Goal: Task Accomplishment & Management: Manage account settings

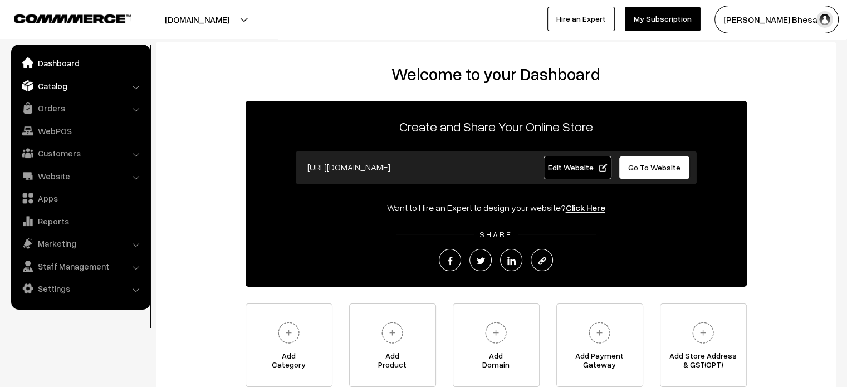
click at [56, 82] on link "Catalog" at bounding box center [80, 86] width 132 height 20
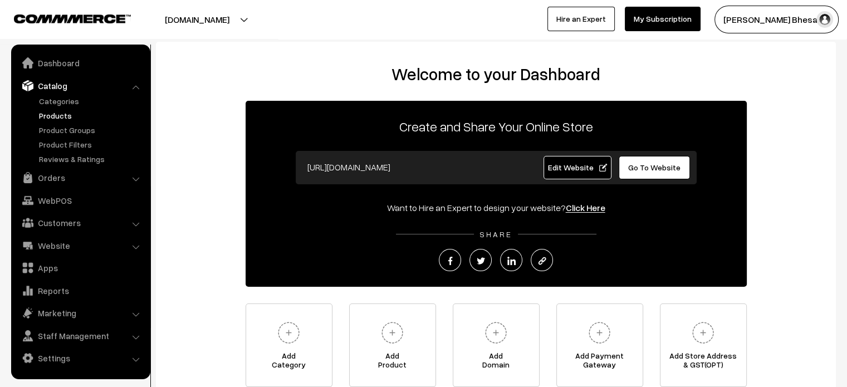
click at [60, 117] on link "Products" at bounding box center [91, 116] width 110 height 12
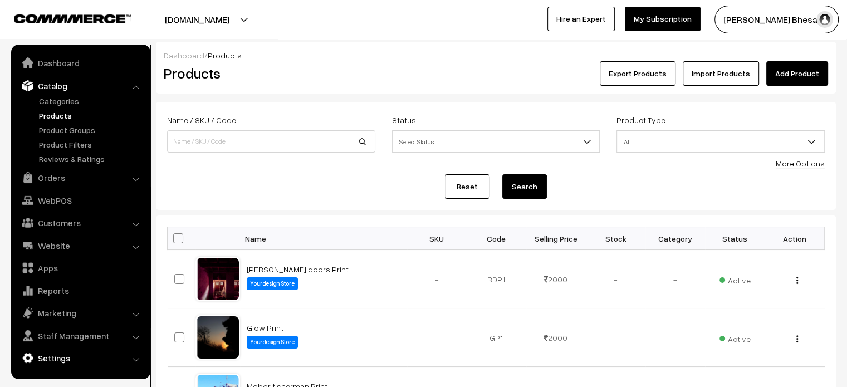
click at [52, 359] on link "Settings" at bounding box center [80, 358] width 132 height 20
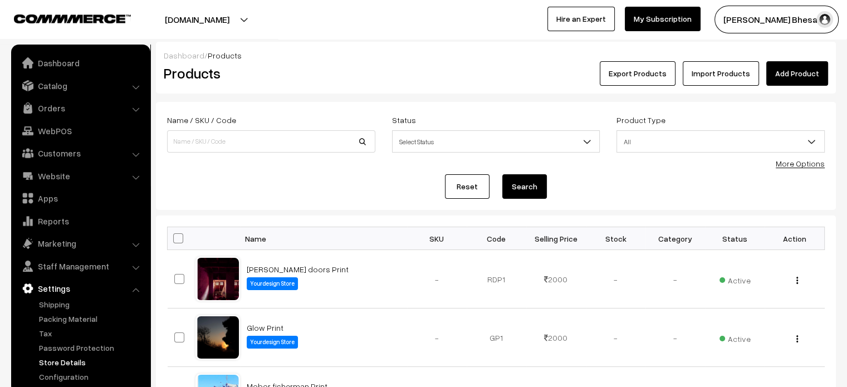
click at [63, 364] on link "Store Details" at bounding box center [91, 362] width 110 height 12
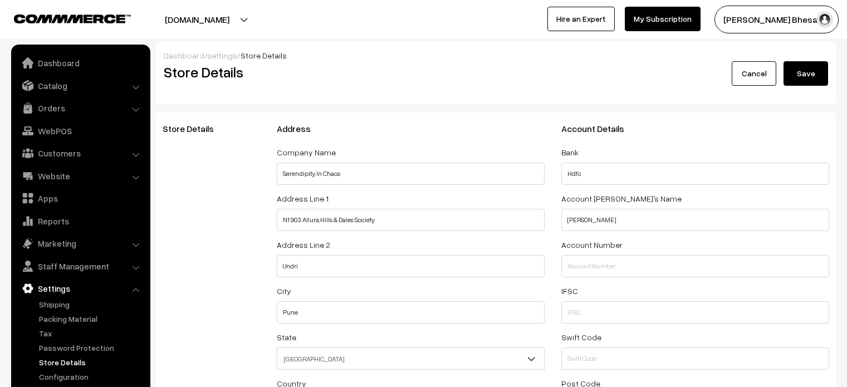
select select "99"
click at [63, 376] on link "Configuration" at bounding box center [91, 377] width 110 height 12
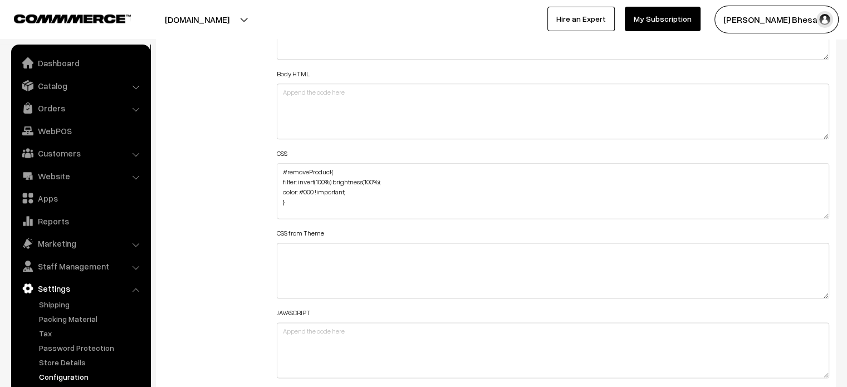
scroll to position [1362, 0]
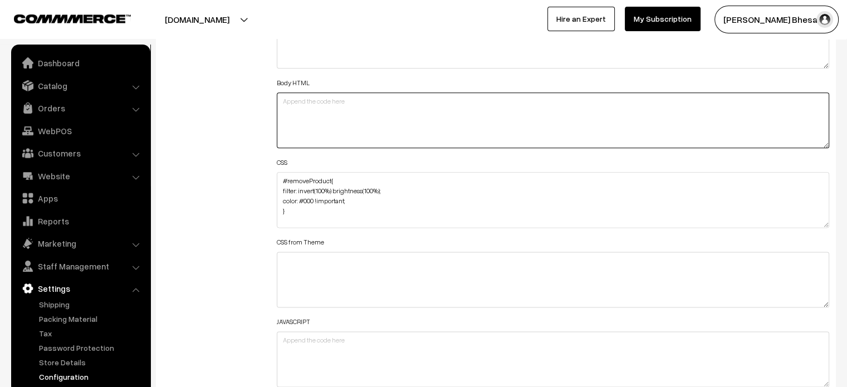
click at [334, 125] on textarea at bounding box center [553, 120] width 553 height 56
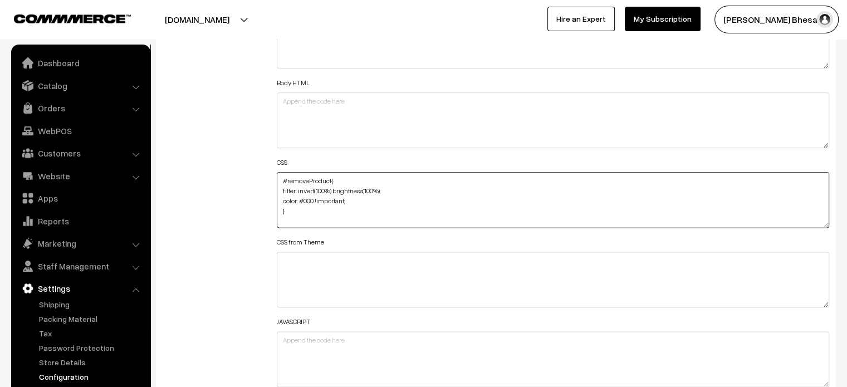
click at [328, 192] on textarea "#removeProduct{ filter: invert(100%) brightness(100%); color: #000 !important; …" at bounding box center [553, 200] width 553 height 56
click at [326, 205] on textarea "#removeProduct{ filter: invert(100%) brightness(100%); color: #000 !important; …" at bounding box center [553, 200] width 553 height 56
click at [283, 178] on textarea "#removeProduct{ filter: invert(100%) brightness(100%); color: #000 !important; …" at bounding box center [553, 200] width 553 height 56
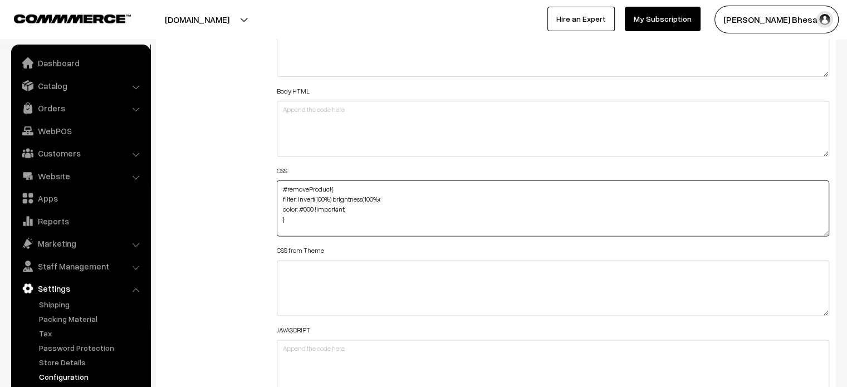
scroll to position [1353, 0]
paste textarea "div#productType3 { margin-top: -135px; margin-bottom: -135px; }"
type textarea "div#productType3 { margin-top: -135px; margin-bottom: -135px; } #removeProduct{…"
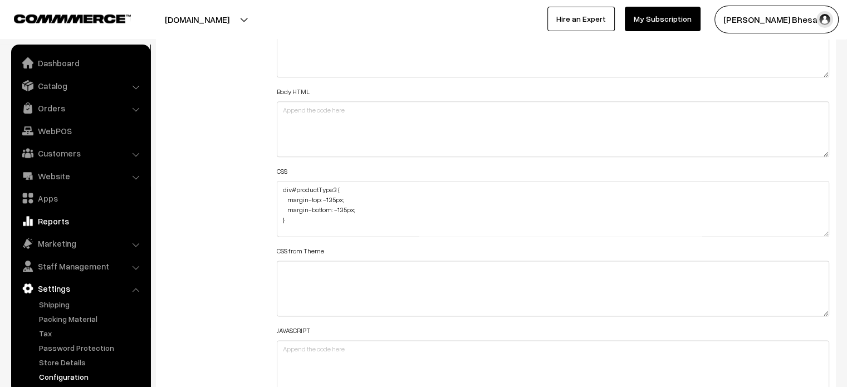
click at [145, 214] on link "Reports" at bounding box center [80, 221] width 132 height 20
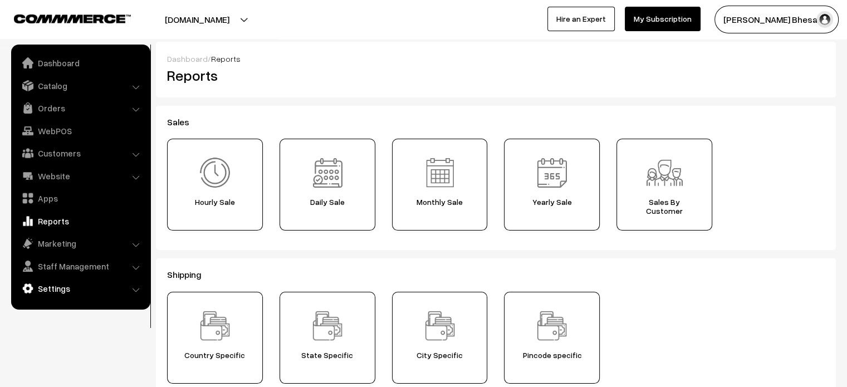
click at [70, 284] on link "Settings" at bounding box center [80, 288] width 132 height 20
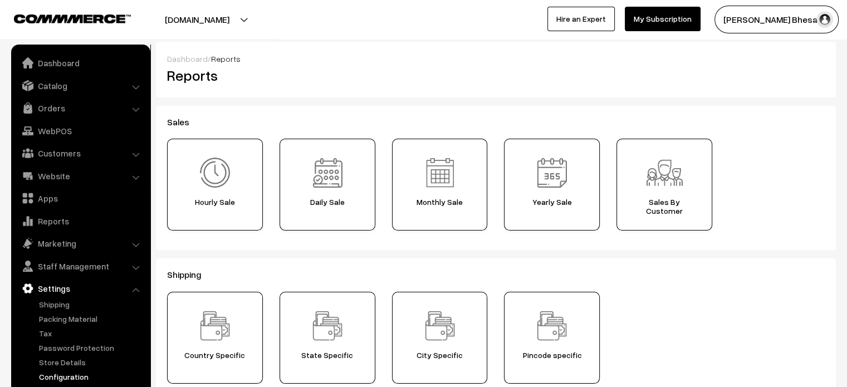
click at [73, 380] on link "Configuration" at bounding box center [91, 377] width 110 height 12
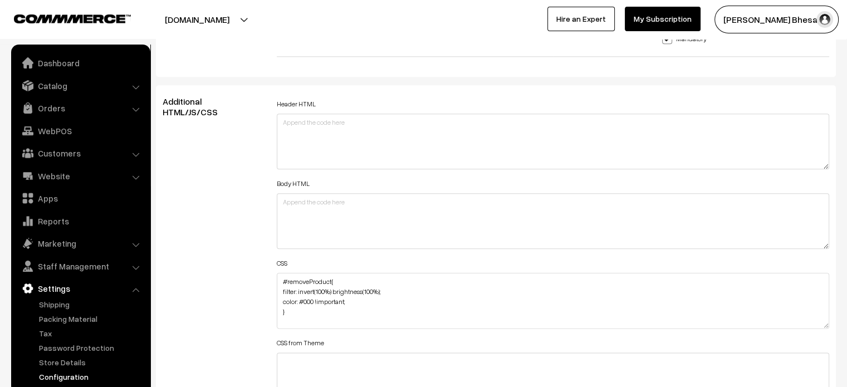
scroll to position [1260, 0]
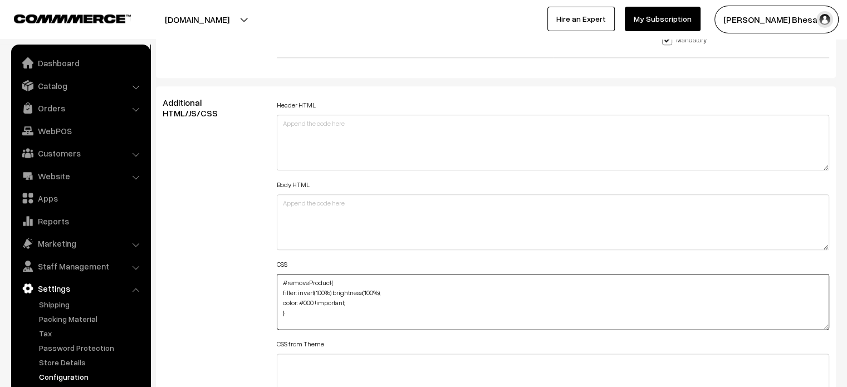
click at [281, 281] on textarea "#removeProduct{ filter: invert(100%) brightness(100%); color: #000 !important; …" at bounding box center [553, 302] width 553 height 56
paste textarea "div#productType3 { margin-top: -135px; margin-bottom: -135px; }"
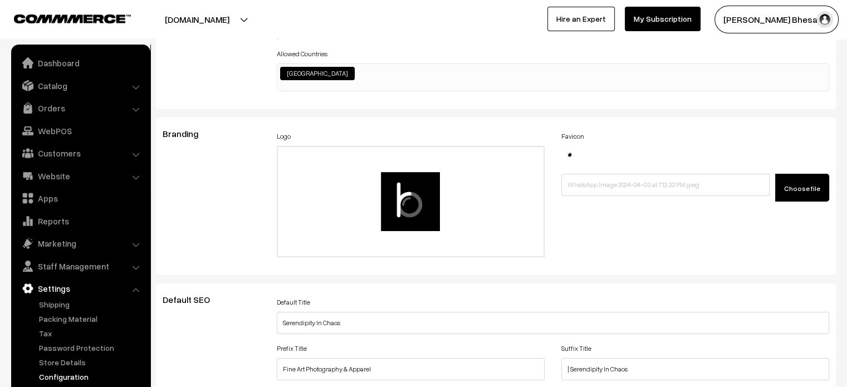
scroll to position [0, 0]
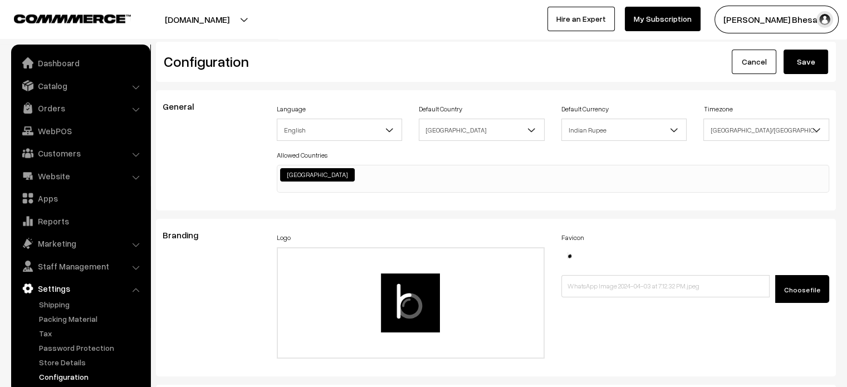
type textarea "div#productType3 { margin-top: -135px; margin-bottom: -135px; } #removeProduct{…"
click at [805, 69] on button "Save" at bounding box center [805, 62] width 45 height 24
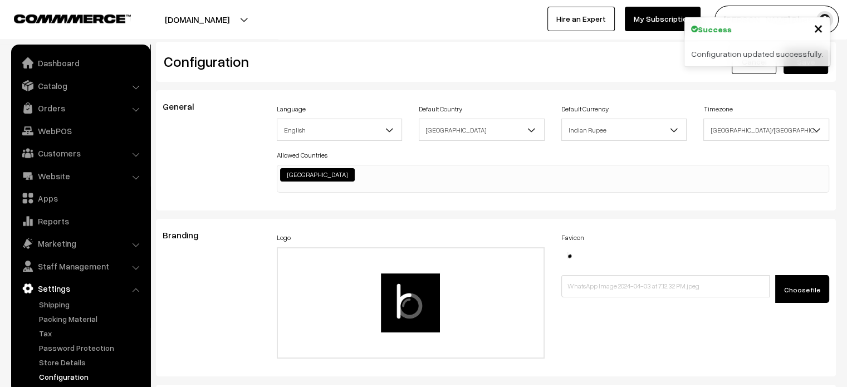
scroll to position [853, 0]
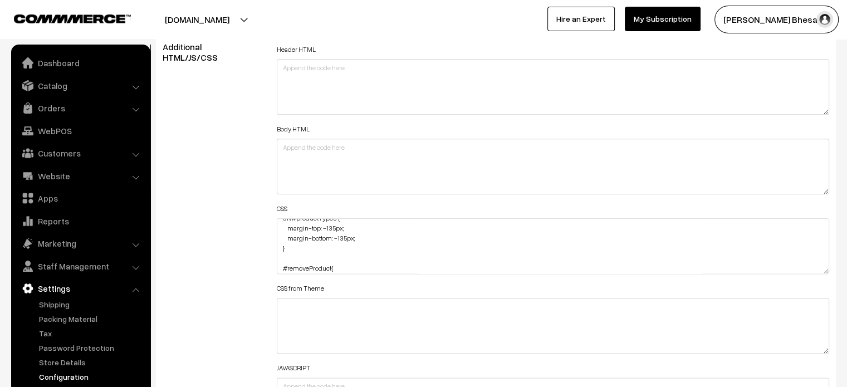
scroll to position [0, 0]
click at [334, 233] on textarea "div#productType3 { margin-top: -135px; margin-bottom: -135px; } #removeProduct{…" at bounding box center [553, 246] width 553 height 56
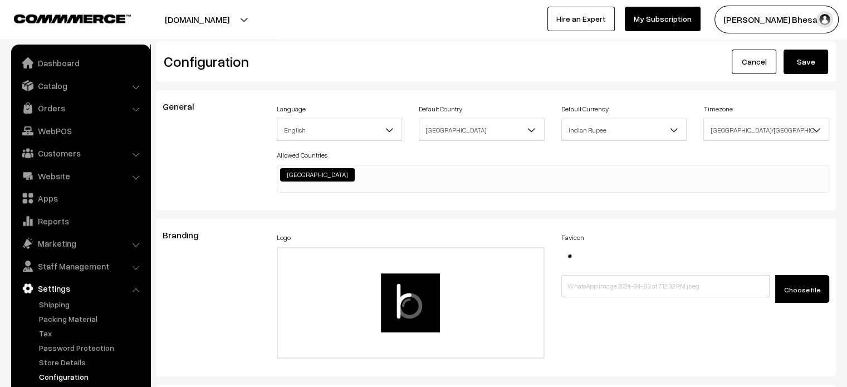
type textarea "div#productType3 { margin-top: -110px; margin-bottom: -135px; } #removeProduct{…"
click at [799, 66] on button "Save" at bounding box center [805, 62] width 45 height 24
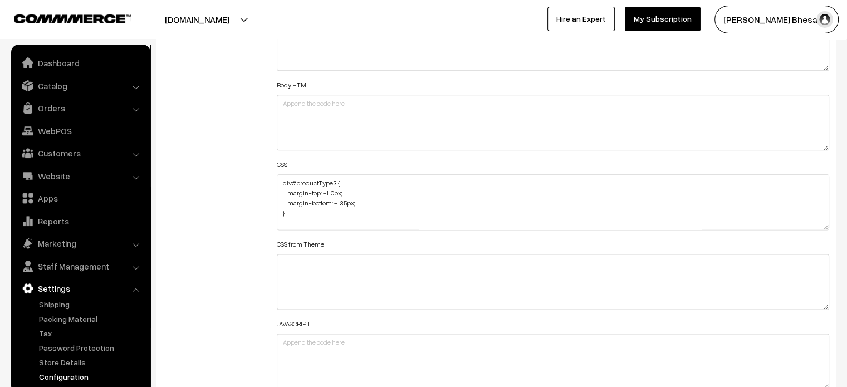
scroll to position [1367, 0]
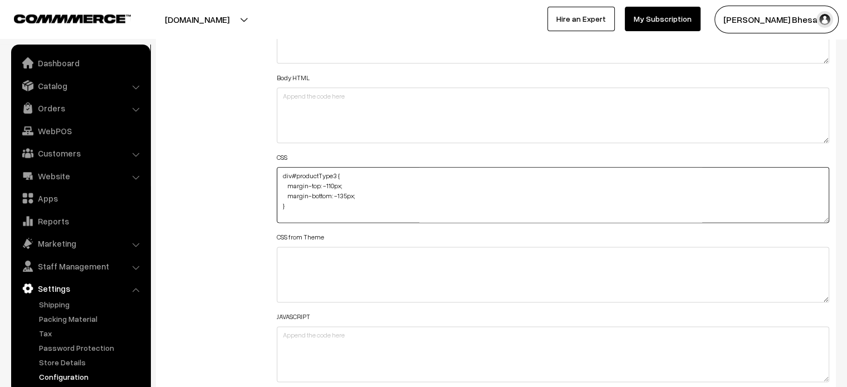
click at [343, 195] on textarea "div#productType3 { margin-top: -110px; margin-bottom: -135px; } #removeProduct{…" at bounding box center [553, 195] width 553 height 56
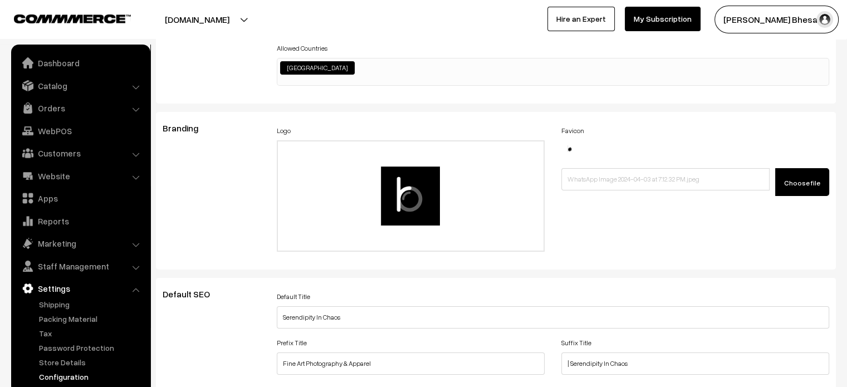
scroll to position [0, 0]
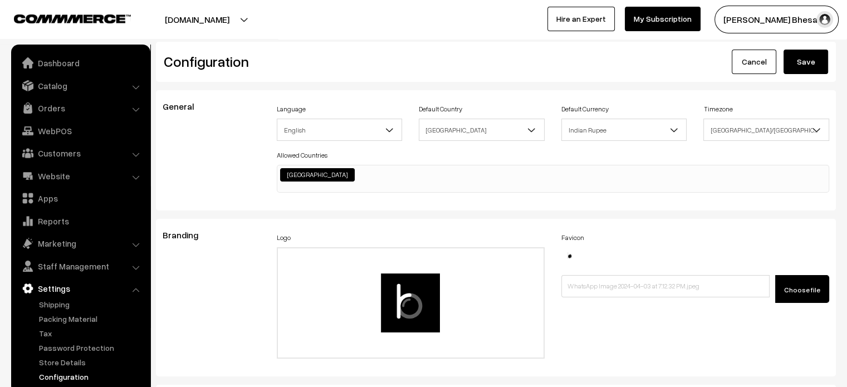
type textarea "div#productType3 { margin-top: -110px; margin-bottom: -110px; } #removeProduct{…"
click at [813, 60] on button "Save" at bounding box center [805, 62] width 45 height 24
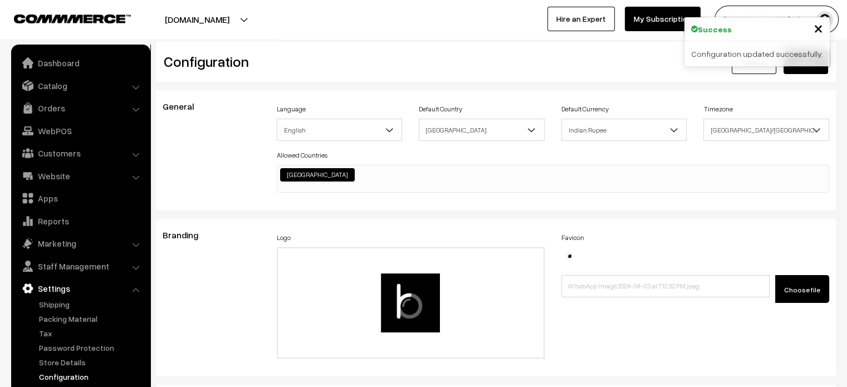
scroll to position [853, 0]
